Goal: Navigation & Orientation: Find specific page/section

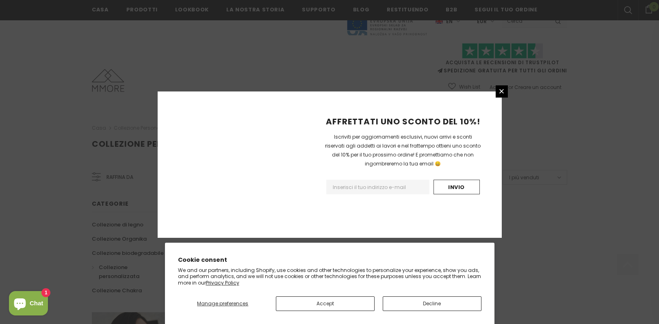
scroll to position [509, 0]
